Goal: Find specific page/section: Find specific page/section

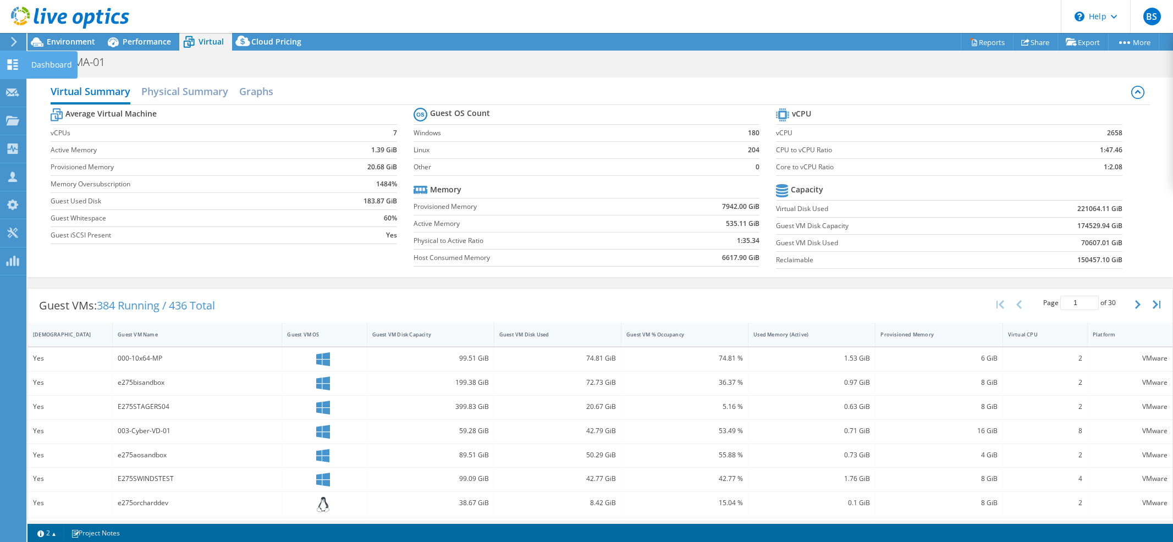
select select "USD"
click at [26, 65] on div "Dashboard" at bounding box center [52, 64] width 52 height 27
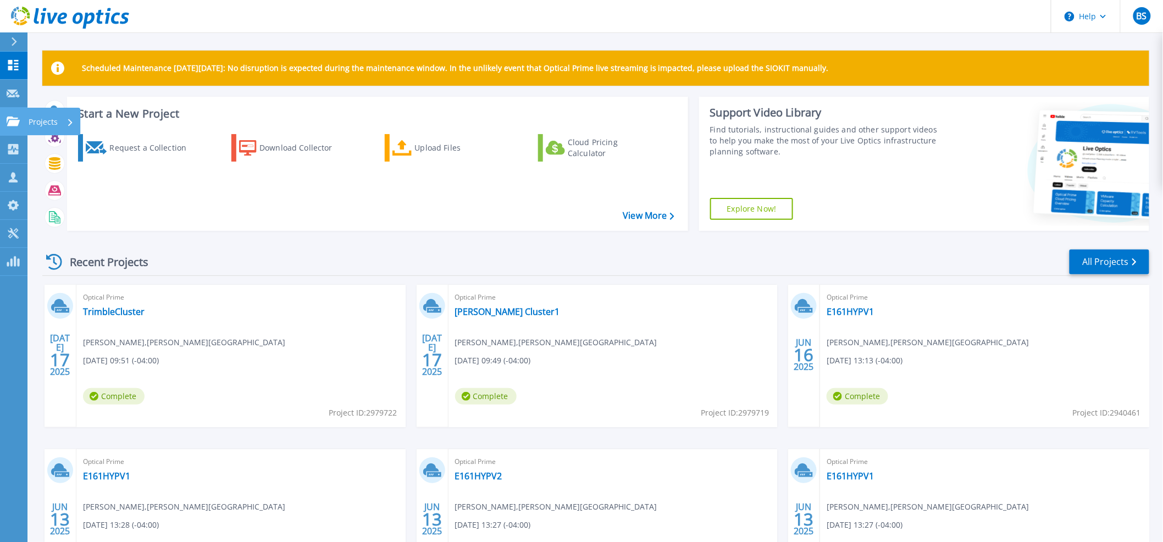
click at [7, 117] on div at bounding box center [13, 122] width 13 height 10
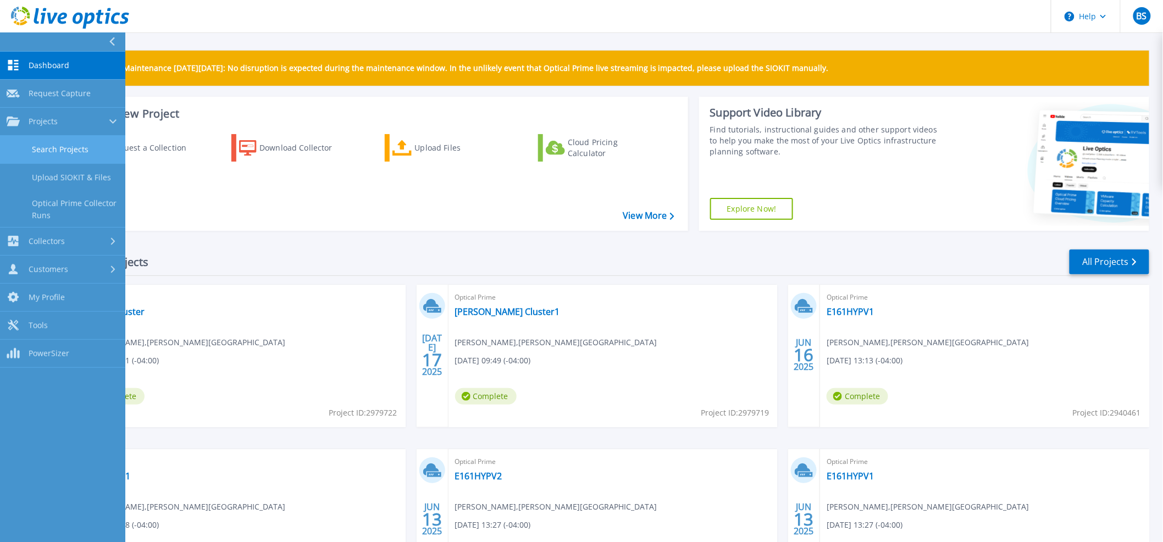
click at [57, 160] on link "Search Projects" at bounding box center [62, 150] width 125 height 28
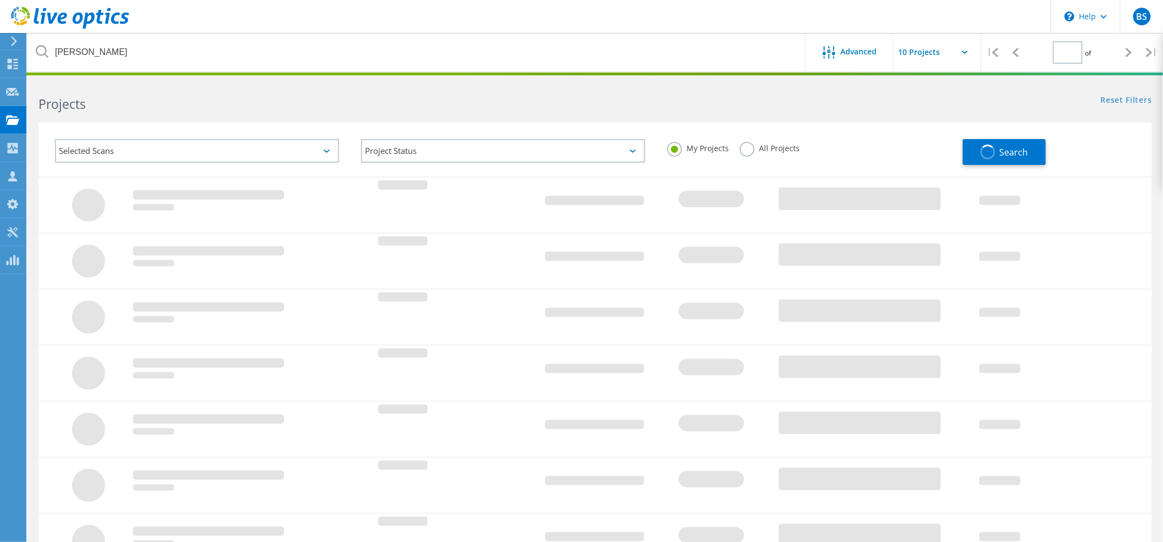
type input "1"
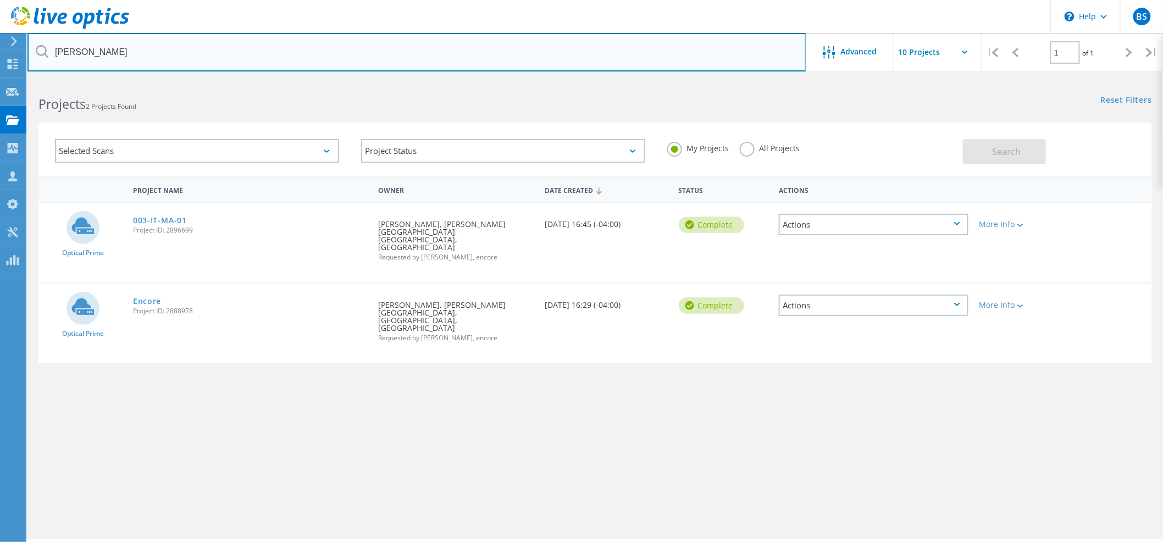
click at [268, 57] on input "jefferson" at bounding box center [416, 52] width 779 height 38
type input "[PERSON_NAME]"
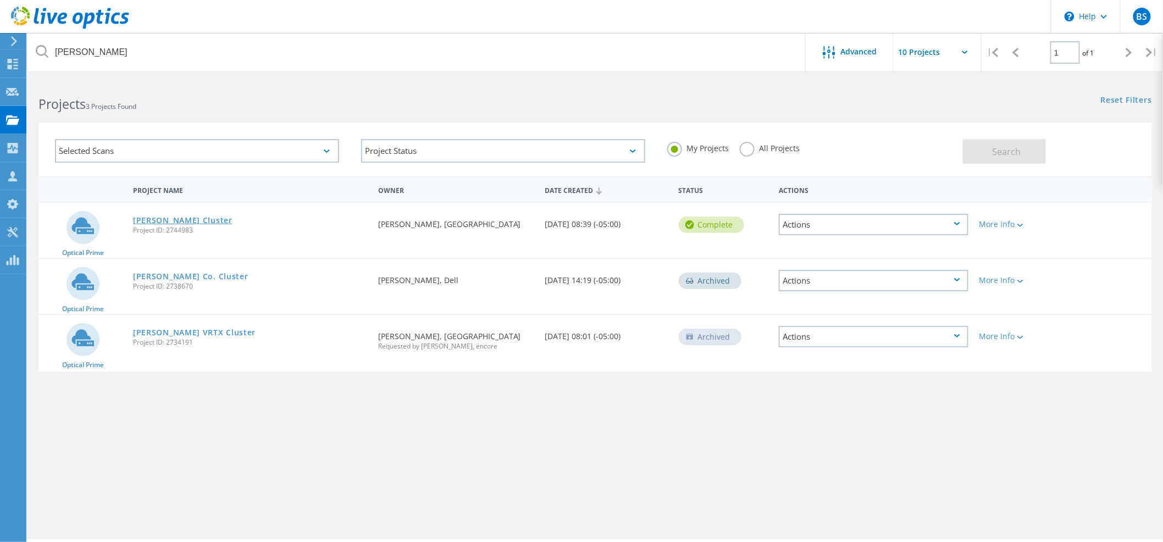
click at [164, 224] on link "[PERSON_NAME] Cluster" at bounding box center [182, 221] width 99 height 8
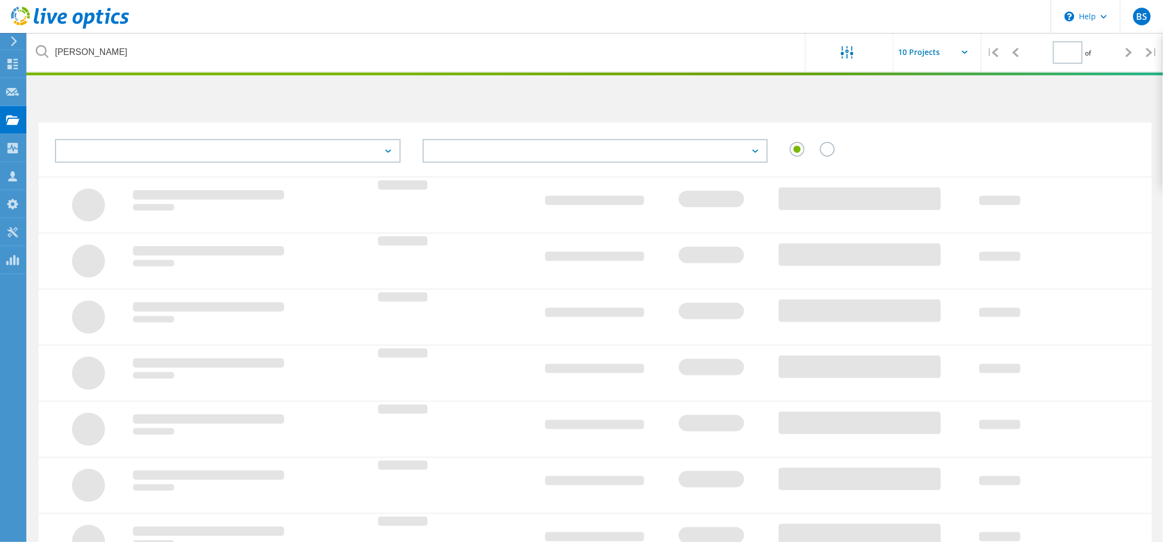
type input "1"
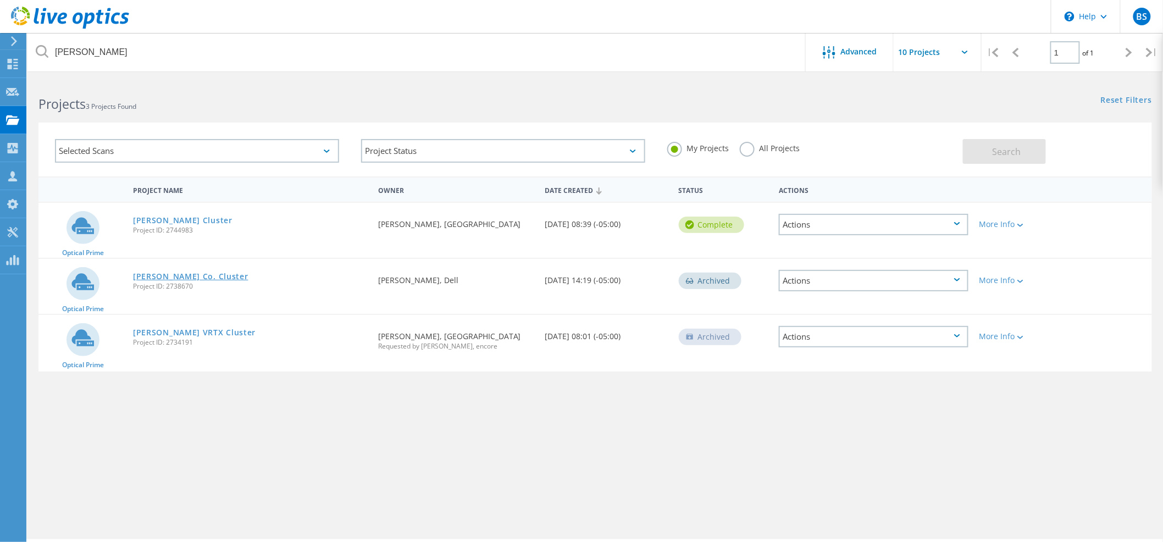
click at [177, 277] on link "[PERSON_NAME] Co. Cluster" at bounding box center [190, 277] width 115 height 8
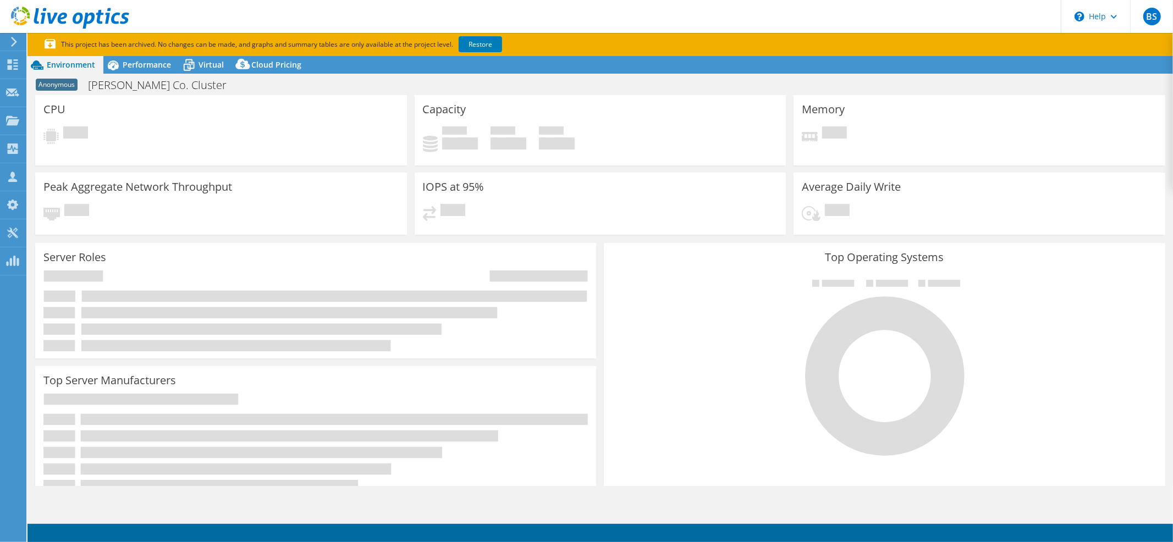
select select "USD"
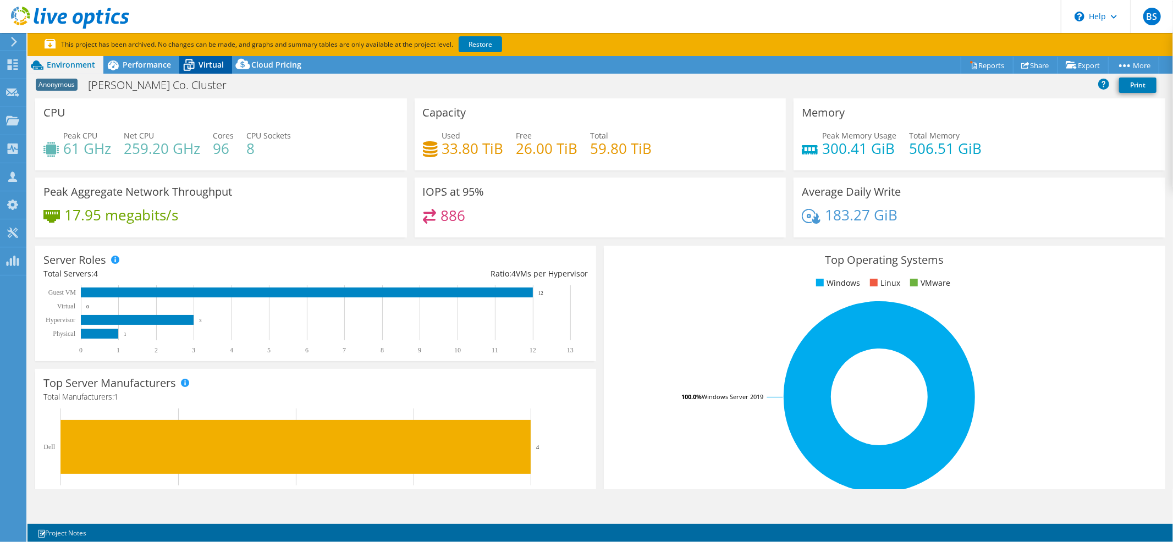
click at [203, 63] on span "Virtual" at bounding box center [210, 64] width 25 height 10
